Goal: Check status

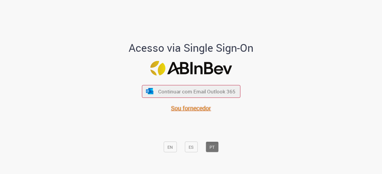
click at [201, 106] on font "Sou fornecedor" at bounding box center [191, 108] width 40 height 8
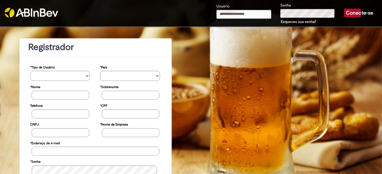
click at [238, 13] on input "Usuário" at bounding box center [243, 14] width 55 height 9
type input "**********"
click at [348, 12] on font "Conecte-se" at bounding box center [358, 13] width 27 height 6
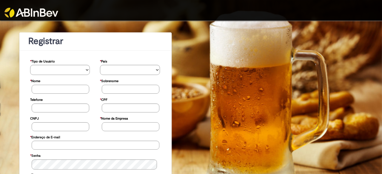
click at [42, 12] on img at bounding box center [31, 13] width 54 height 10
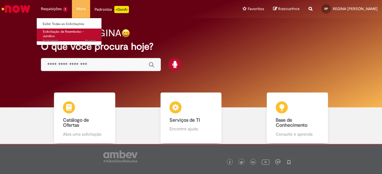
click at [68, 39] on span "7d atrás 7 dias atrás R13439410" at bounding box center [70, 41] width 54 height 5
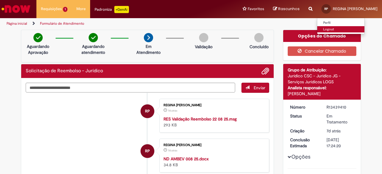
click at [326, 28] on link "Logout" at bounding box center [340, 29] width 47 height 7
